Goal: Information Seeking & Learning: Learn about a topic

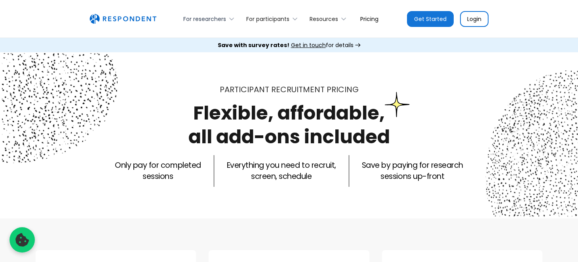
click at [219, 17] on div "For researchers" at bounding box center [204, 19] width 43 height 8
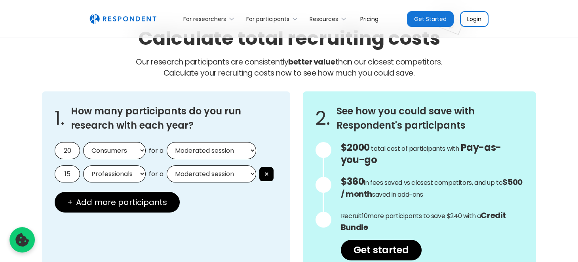
scroll to position [713, 0]
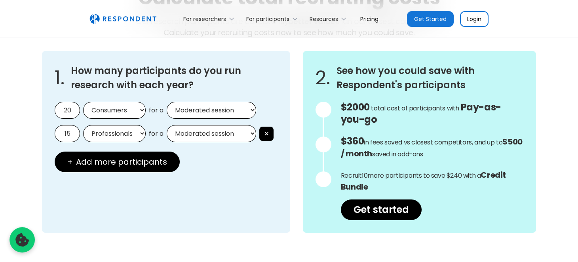
click at [71, 110] on input "20" at bounding box center [67, 110] width 25 height 17
drag, startPoint x: 69, startPoint y: 130, endPoint x: 84, endPoint y: 130, distance: 14.3
click at [69, 130] on input "15" at bounding box center [67, 133] width 25 height 17
type input "1"
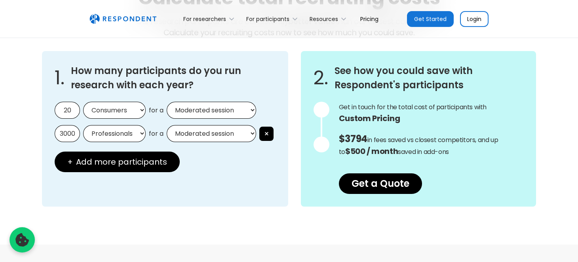
scroll to position [0, 0]
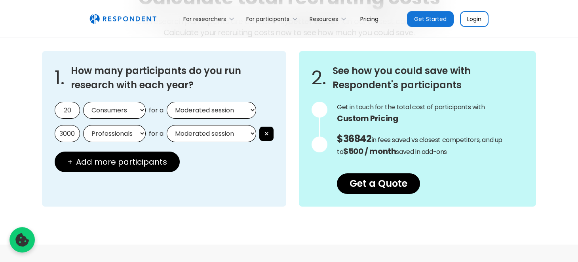
type input "3000"
click at [109, 107] on select "Consumers Professionals" at bounding box center [114, 110] width 63 height 17
select select "professionals"
click at [83, 102] on select "Consumers Professionals" at bounding box center [114, 110] width 63 height 17
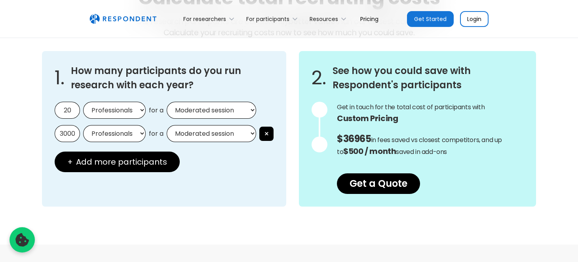
click at [74, 109] on input "20" at bounding box center [67, 110] width 25 height 17
type input "2"
click at [268, 130] on button "×" at bounding box center [266, 134] width 14 height 14
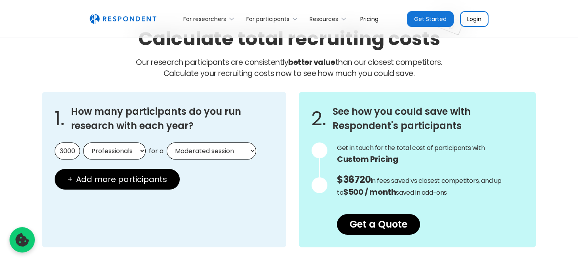
scroll to position [673, 0]
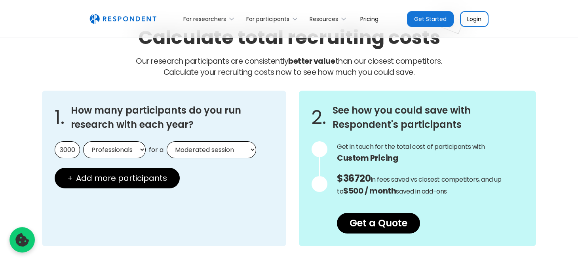
click at [73, 147] on input "3000" at bounding box center [67, 149] width 25 height 17
click at [63, 149] on input "3000" at bounding box center [67, 149] width 25 height 17
type input "2000"
click at [252, 188] on div "1. How many participants do you run research with each year? 2000 Consumers Pro…" at bounding box center [164, 169] width 244 height 156
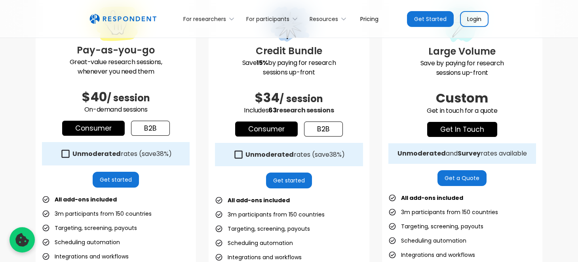
scroll to position [237, 0]
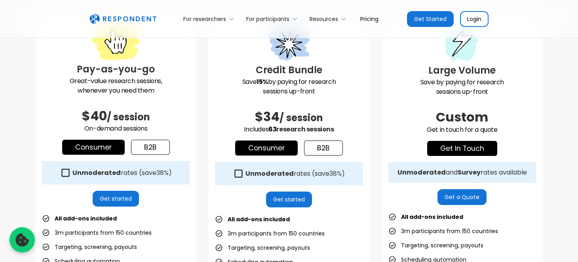
drag, startPoint x: 257, startPoint y: 65, endPoint x: 343, endPoint y: 127, distance: 106.0
click at [343, 127] on div "Credit Bundle Save 15% by paying for research sessions up-front $34 / session I…" at bounding box center [289, 196] width 160 height 367
copy div "Credit Bundle Save 15% by paying for research sessions up-front $34 / session I…"
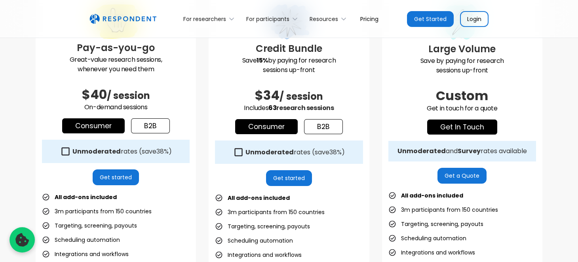
scroll to position [277, 0]
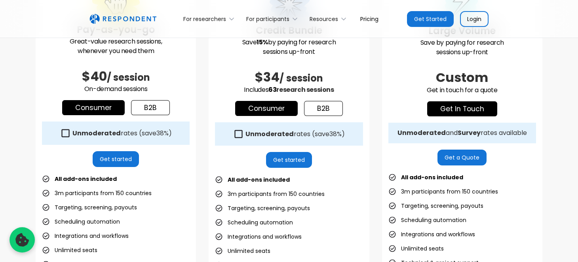
click at [317, 112] on link "b2b" at bounding box center [323, 108] width 39 height 15
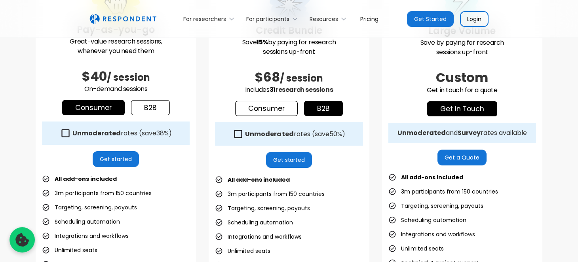
click at [278, 106] on link "Consumer" at bounding box center [266, 108] width 63 height 15
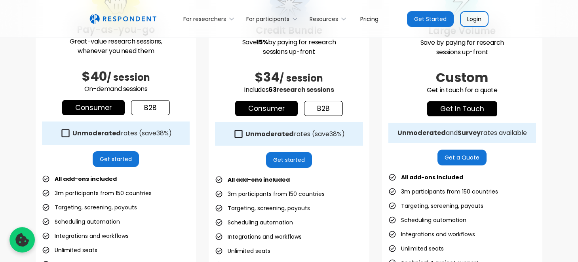
click at [322, 108] on link "b2b" at bounding box center [323, 108] width 39 height 15
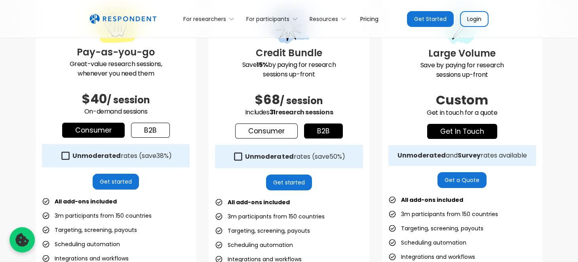
scroll to position [237, 0]
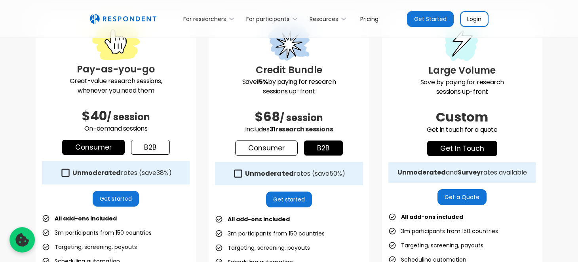
click at [251, 148] on link "Consumer" at bounding box center [266, 148] width 63 height 15
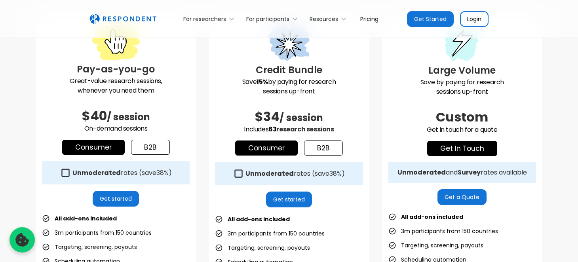
click at [324, 149] on link "b2b" at bounding box center [323, 148] width 39 height 15
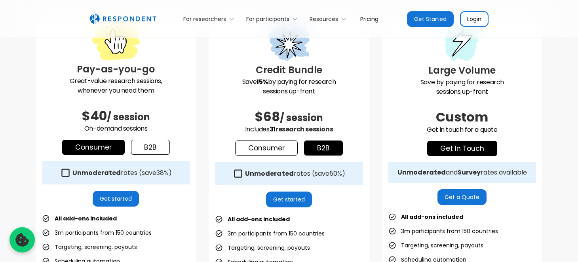
click at [156, 143] on link "b2b" at bounding box center [150, 147] width 39 height 15
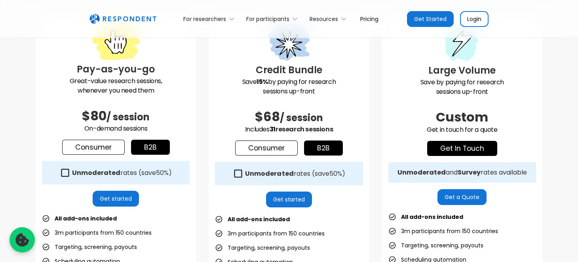
click at [484, 16] on link "Login" at bounding box center [474, 19] width 29 height 16
